Goal: Task Accomplishment & Management: Use online tool/utility

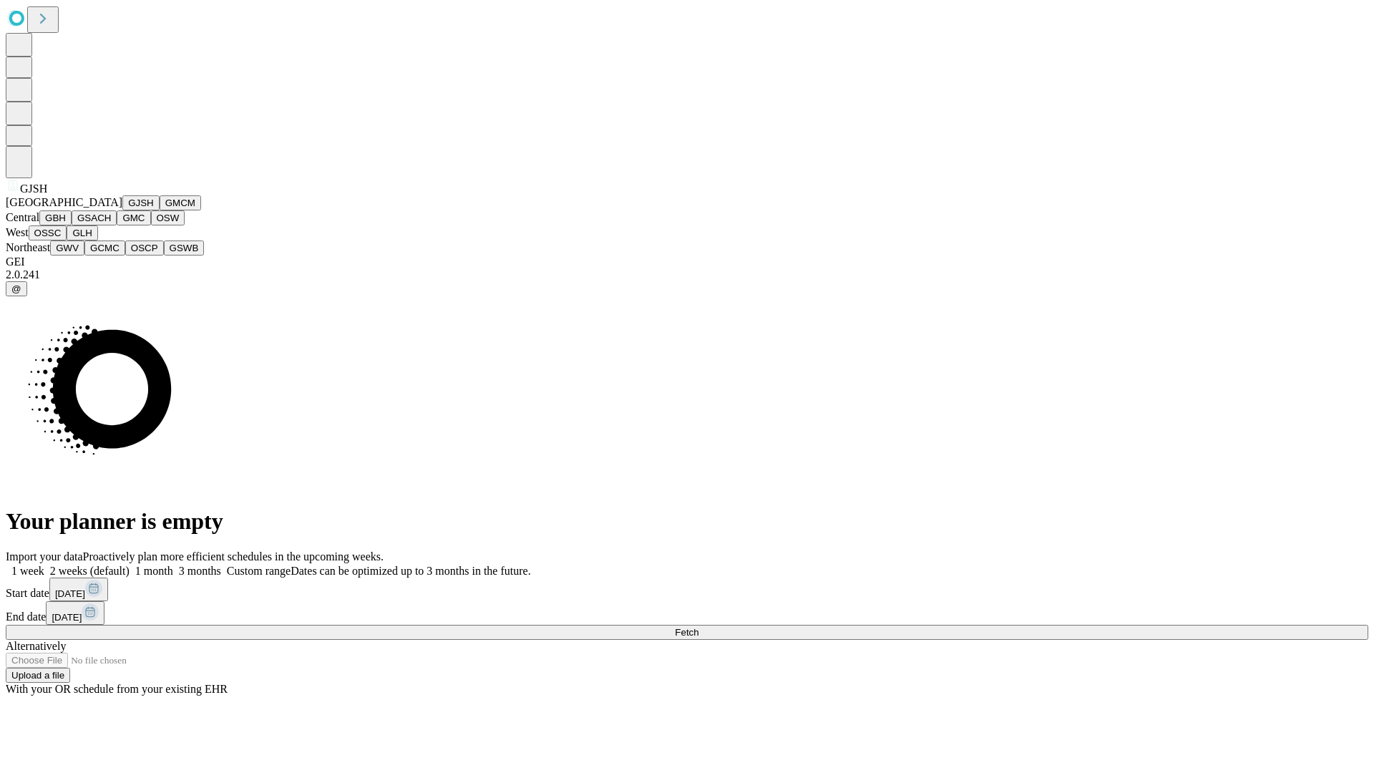
click at [122, 210] on button "GJSH" at bounding box center [140, 202] width 37 height 15
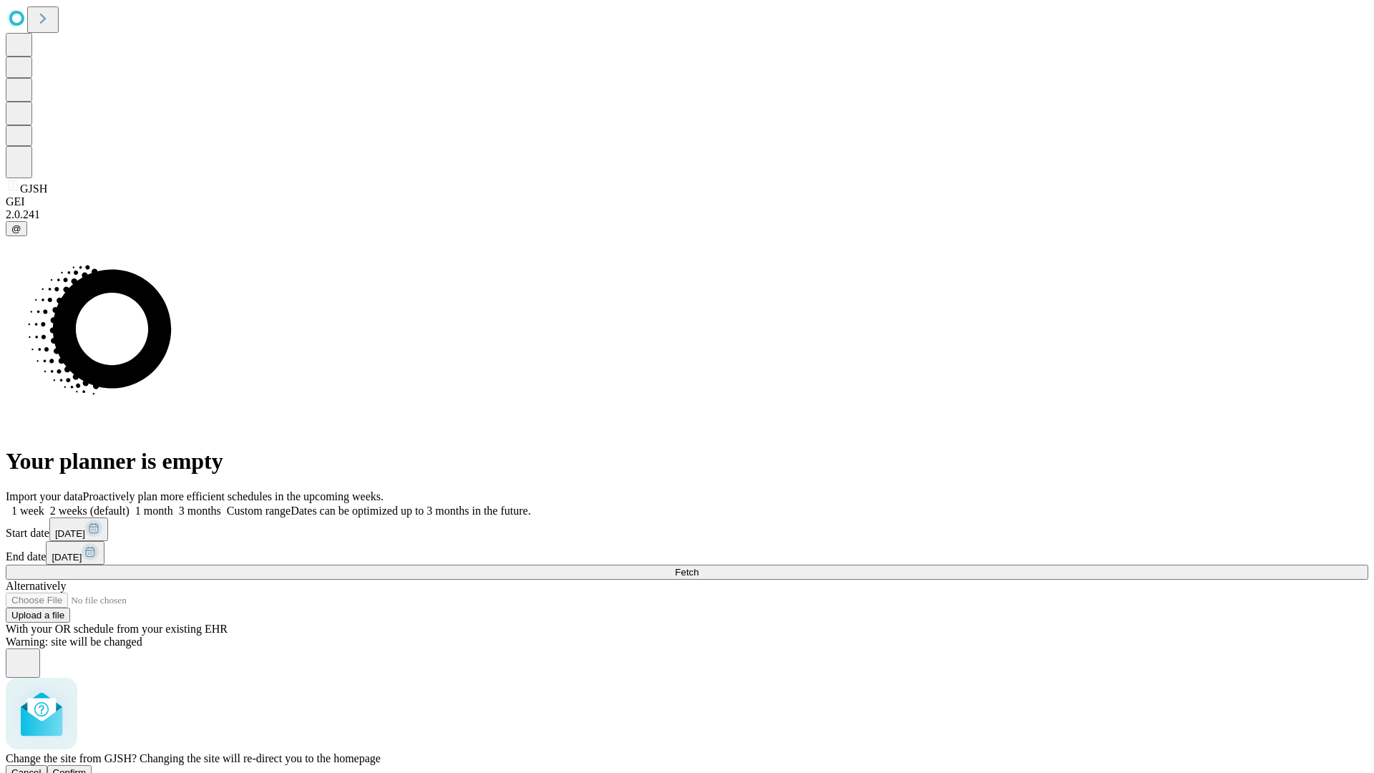
click at [87, 767] on span "Confirm" at bounding box center [70, 772] width 34 height 11
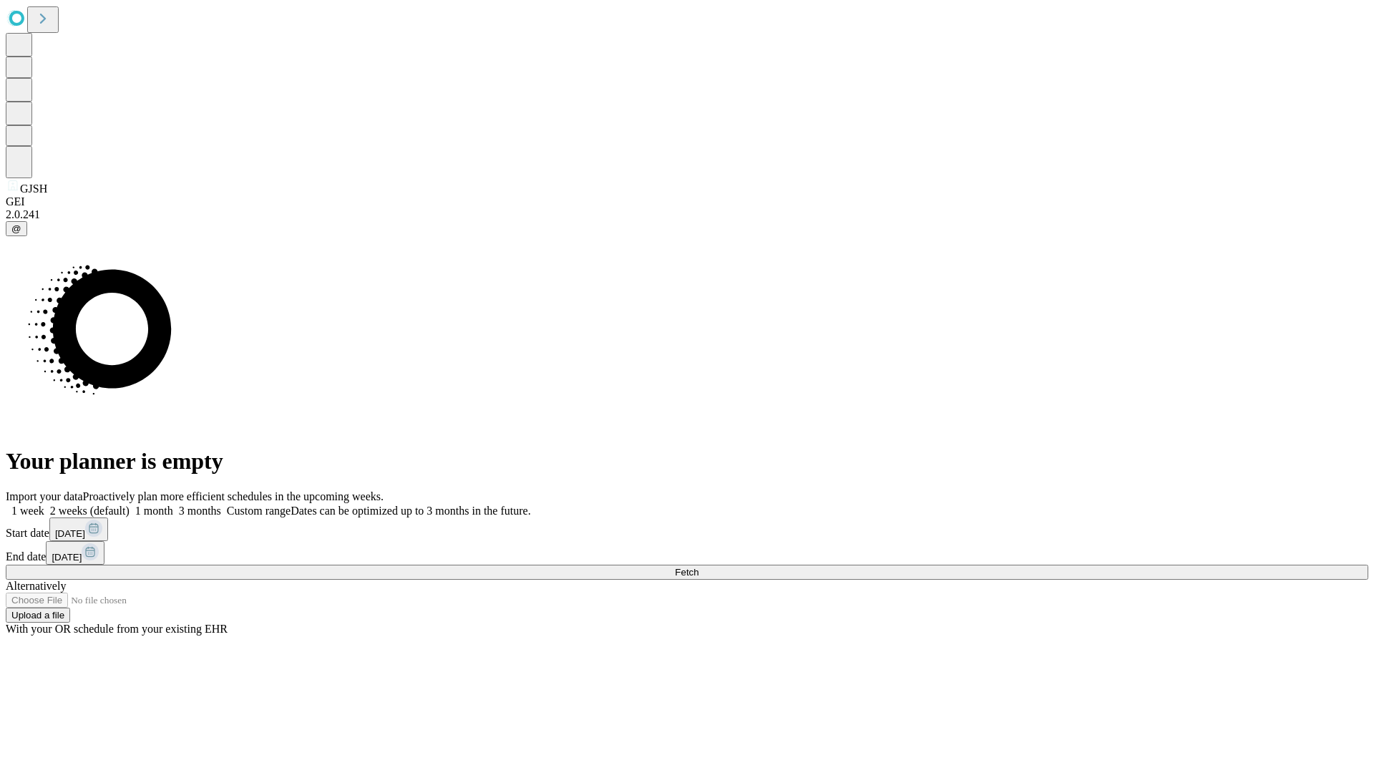
click at [173, 505] on label "1 month" at bounding box center [152, 511] width 44 height 12
click at [699, 567] on span "Fetch" at bounding box center [687, 572] width 24 height 11
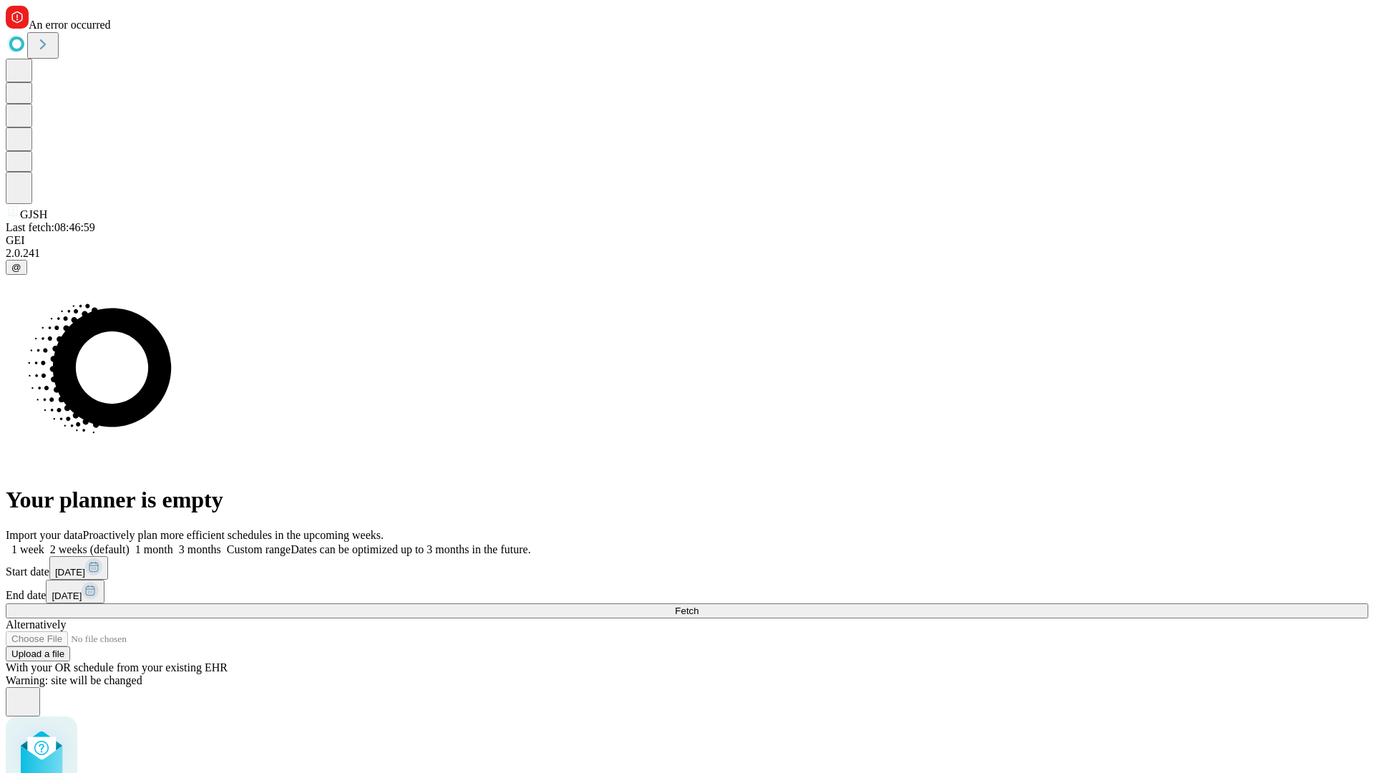
click at [173, 543] on label "1 month" at bounding box center [152, 549] width 44 height 12
click at [699, 606] on span "Fetch" at bounding box center [687, 611] width 24 height 11
click at [173, 543] on label "1 month" at bounding box center [152, 549] width 44 height 12
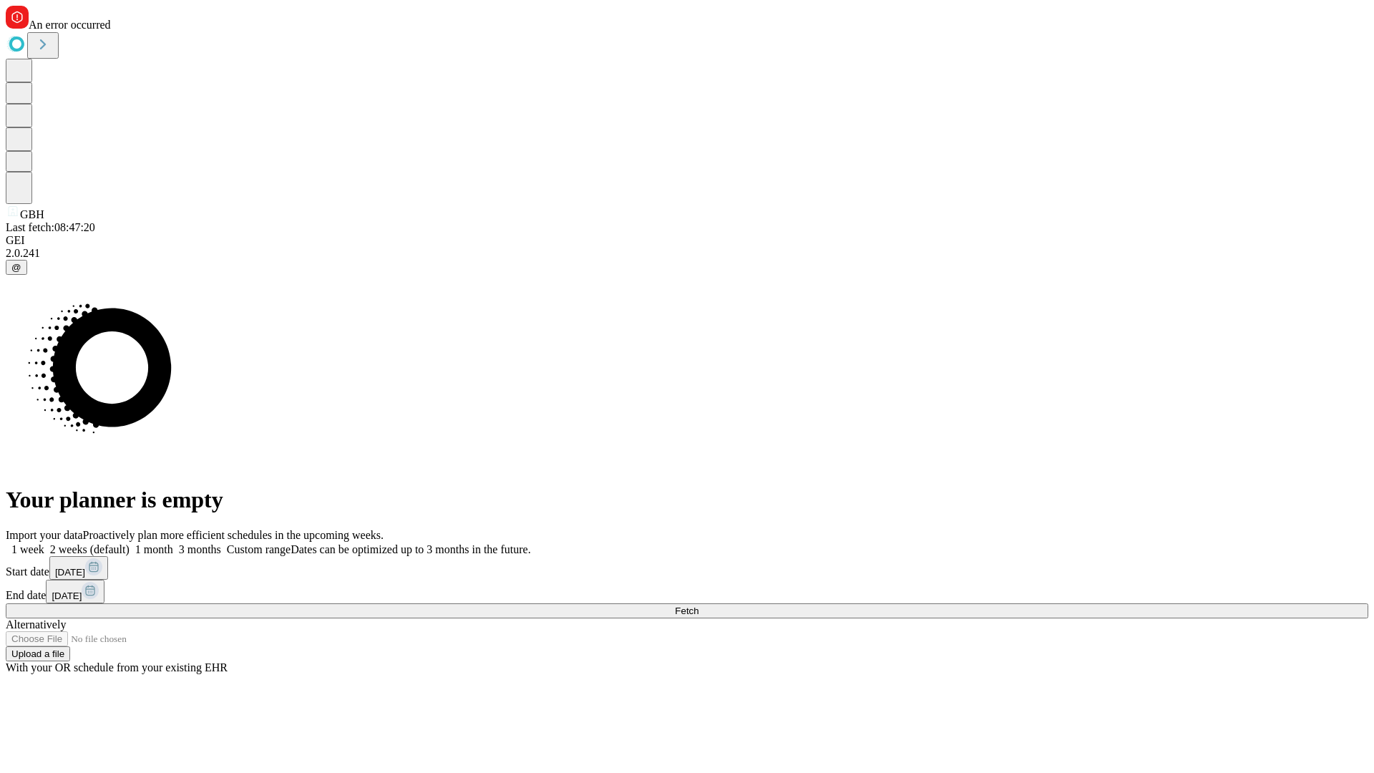
click at [699, 606] on span "Fetch" at bounding box center [687, 611] width 24 height 11
click at [173, 543] on label "1 month" at bounding box center [152, 549] width 44 height 12
click at [699, 606] on span "Fetch" at bounding box center [687, 611] width 24 height 11
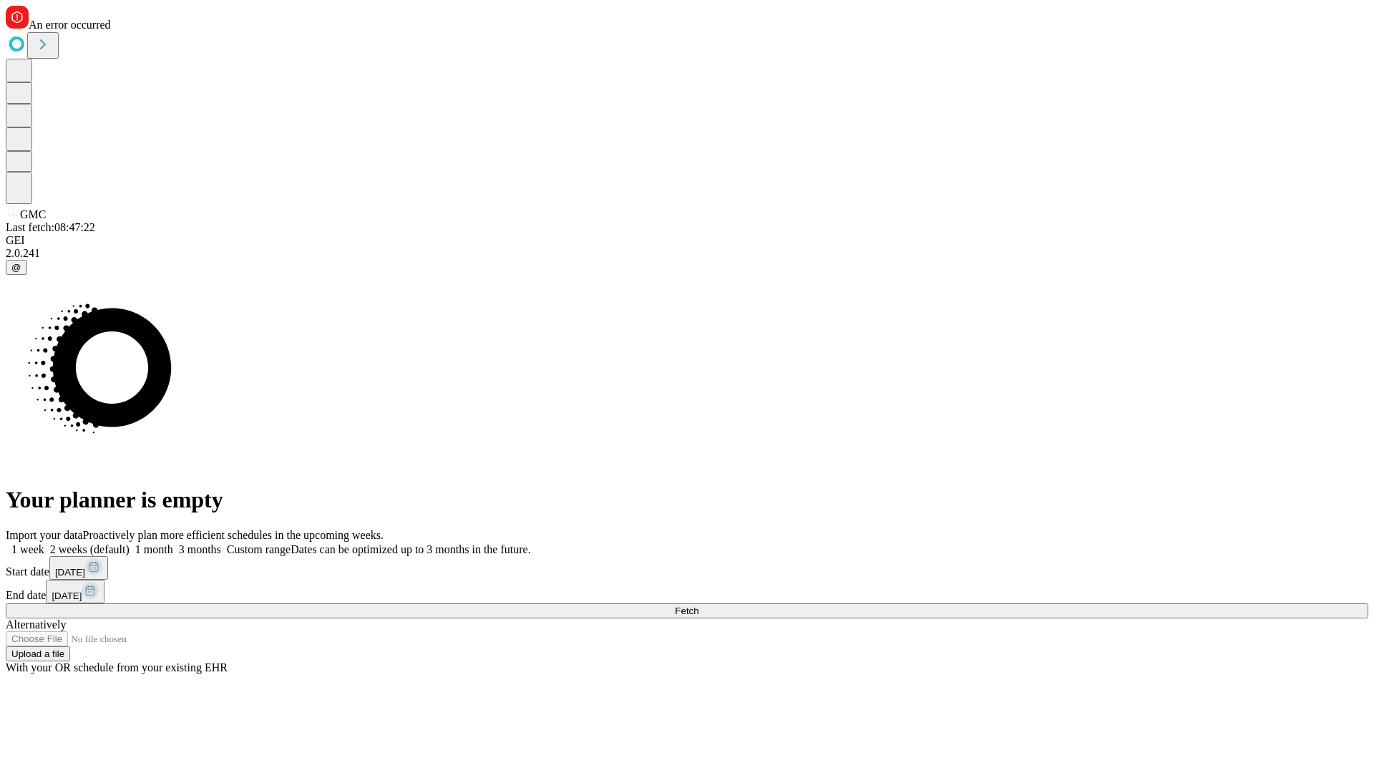
click at [173, 543] on label "1 month" at bounding box center [152, 549] width 44 height 12
click at [699, 606] on span "Fetch" at bounding box center [687, 611] width 24 height 11
click at [173, 543] on label "1 month" at bounding box center [152, 549] width 44 height 12
click at [699, 606] on span "Fetch" at bounding box center [687, 611] width 24 height 11
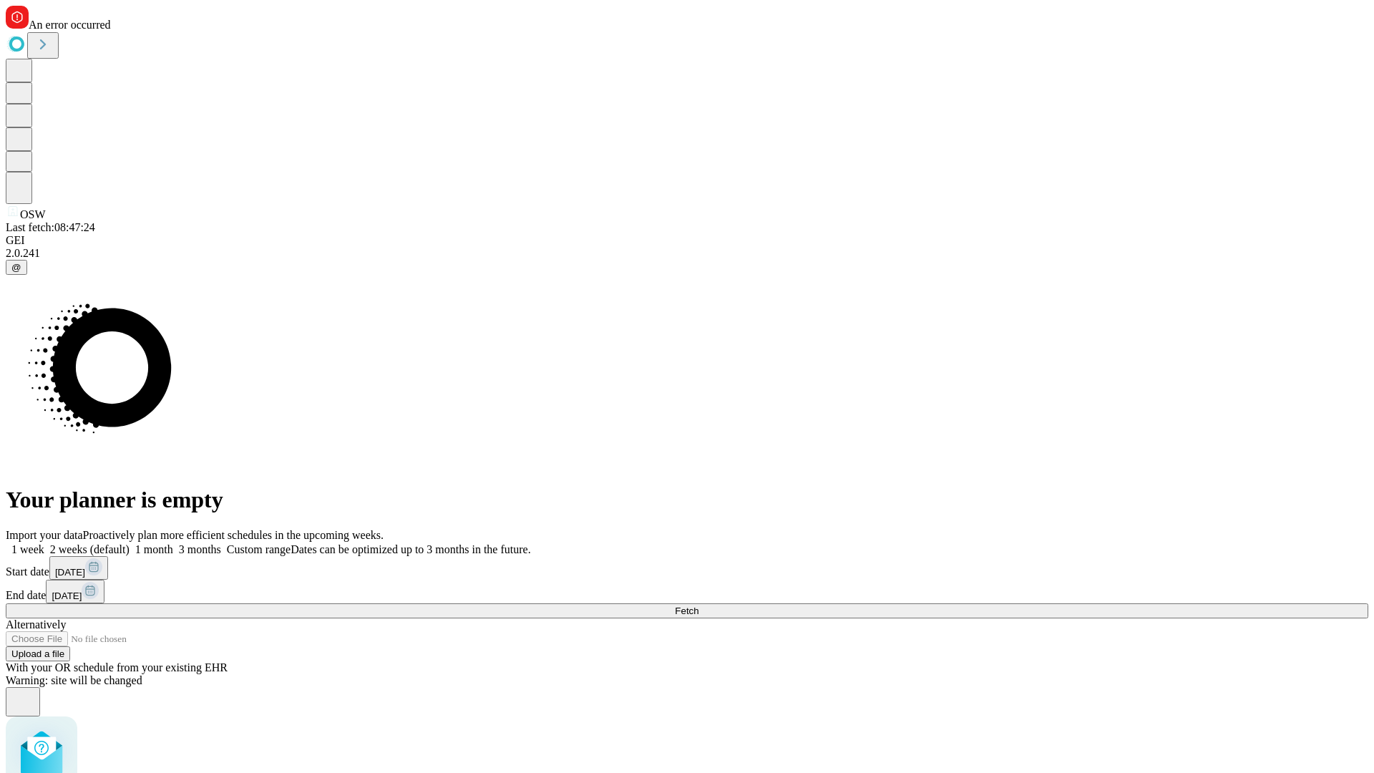
click at [173, 543] on label "1 month" at bounding box center [152, 549] width 44 height 12
click at [699, 606] on span "Fetch" at bounding box center [687, 611] width 24 height 11
click at [173, 543] on label "1 month" at bounding box center [152, 549] width 44 height 12
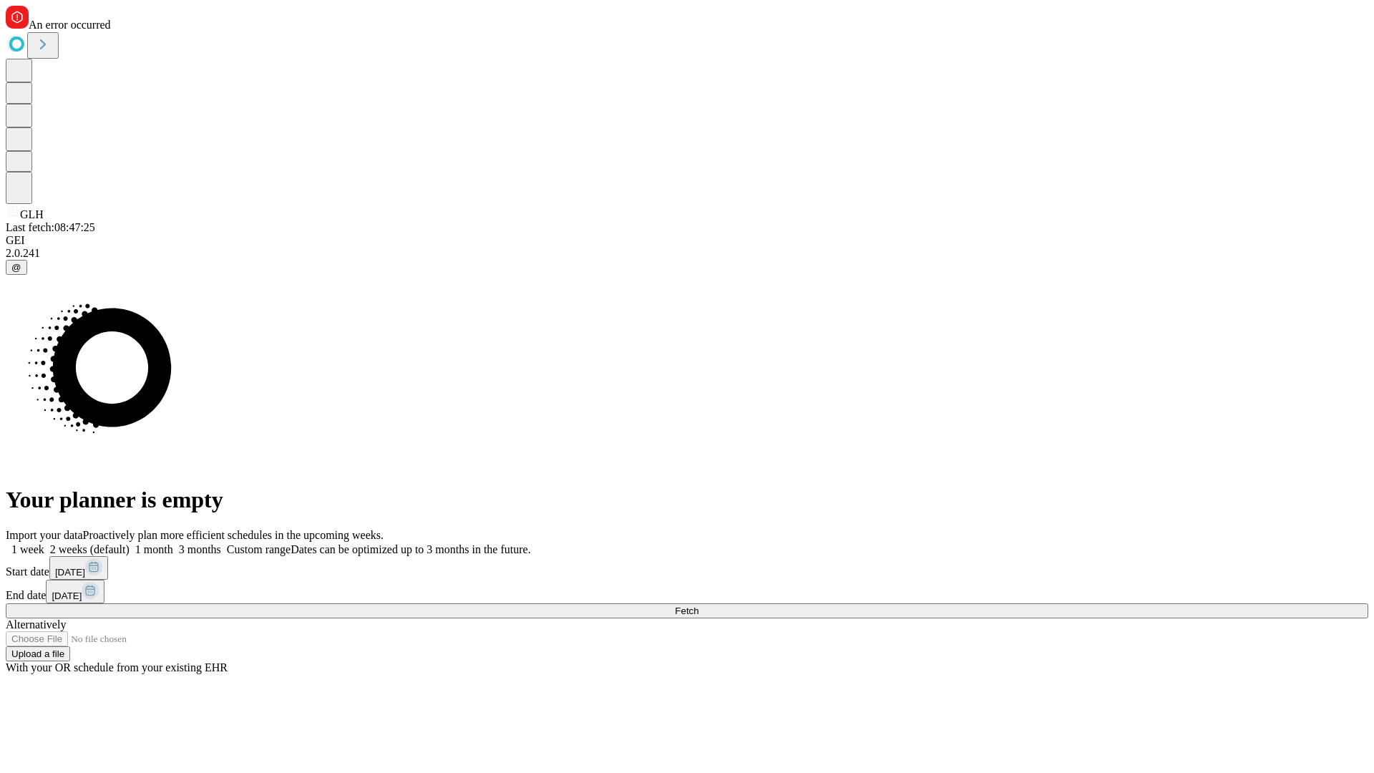
click at [699, 606] on span "Fetch" at bounding box center [687, 611] width 24 height 11
click at [173, 543] on label "1 month" at bounding box center [152, 549] width 44 height 12
click at [699, 606] on span "Fetch" at bounding box center [687, 611] width 24 height 11
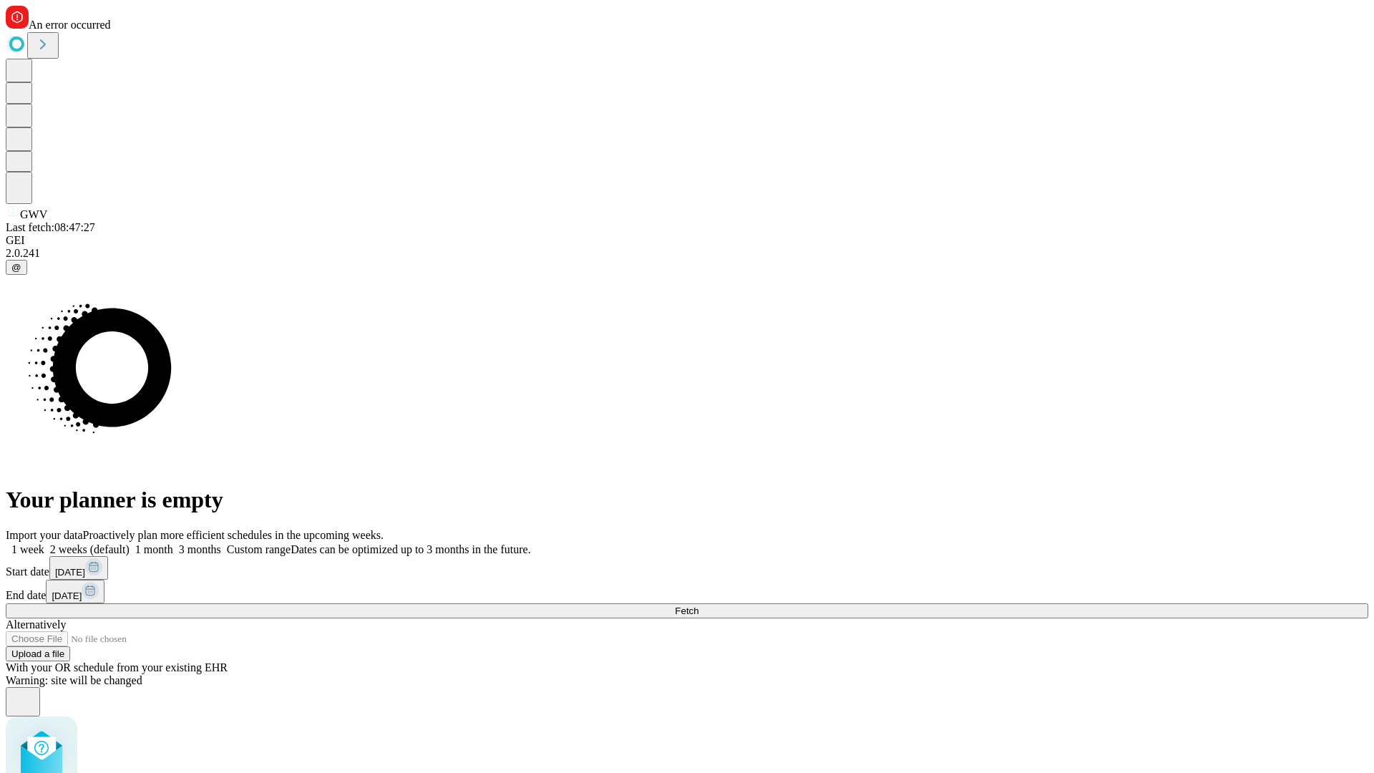
click at [173, 543] on label "1 month" at bounding box center [152, 549] width 44 height 12
click at [699, 606] on span "Fetch" at bounding box center [687, 611] width 24 height 11
click at [173, 543] on label "1 month" at bounding box center [152, 549] width 44 height 12
click at [699, 606] on span "Fetch" at bounding box center [687, 611] width 24 height 11
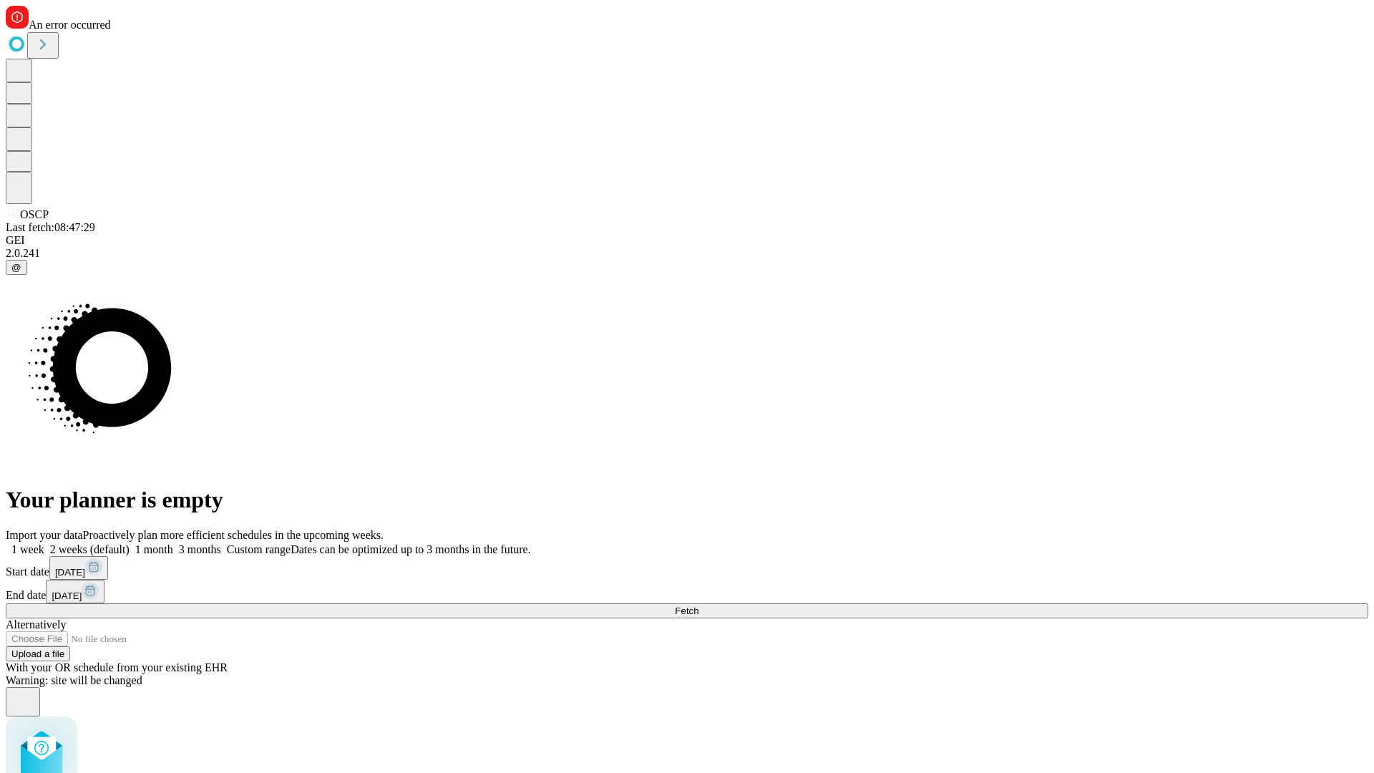
click at [173, 543] on label "1 month" at bounding box center [152, 549] width 44 height 12
click at [699, 606] on span "Fetch" at bounding box center [687, 611] width 24 height 11
